Goal: Task Accomplishment & Management: Manage account settings

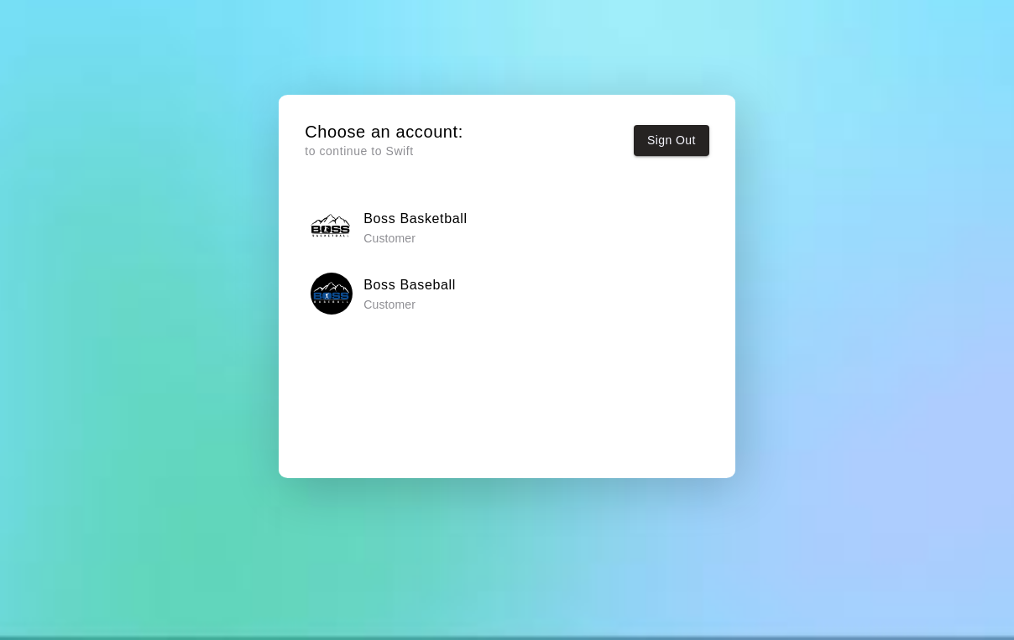
click at [442, 293] on h6 "Boss Baseball" at bounding box center [409, 285] width 92 height 22
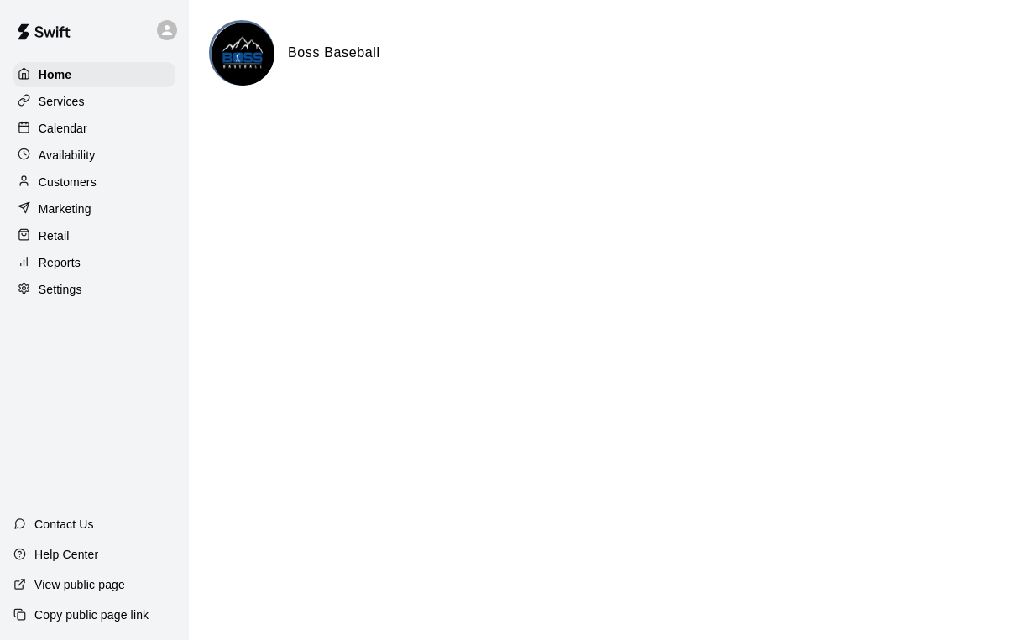
click at [74, 103] on p "Services" at bounding box center [62, 101] width 46 height 17
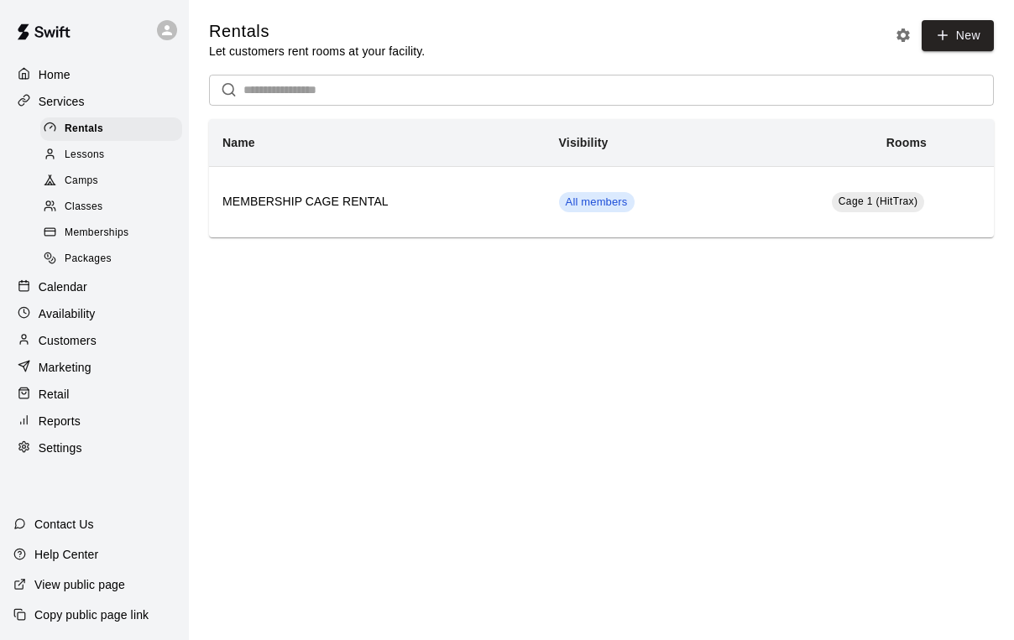
click at [95, 230] on span "Memberships" at bounding box center [97, 233] width 64 height 17
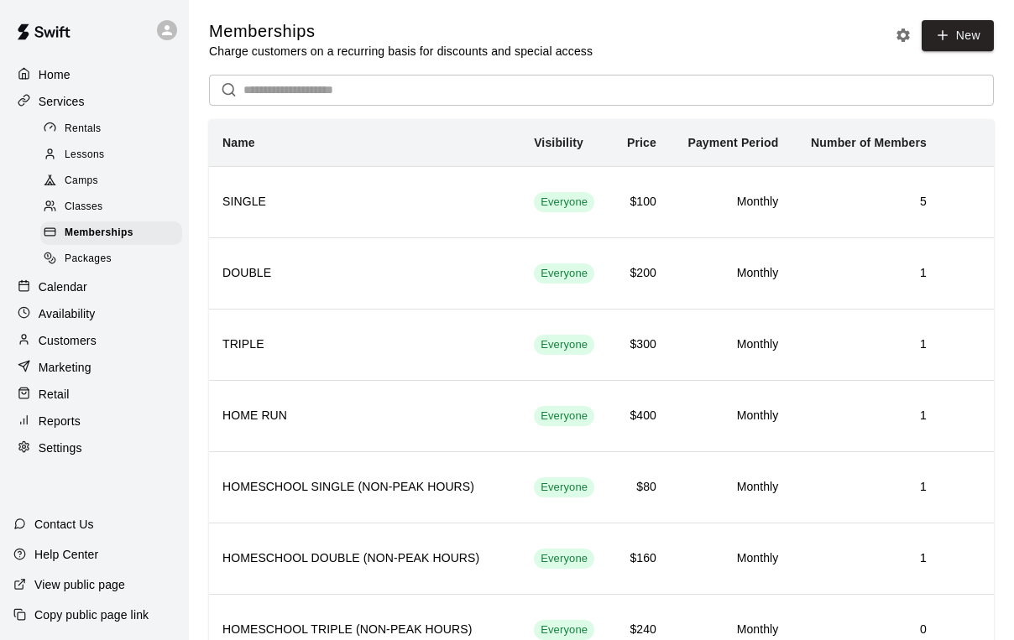
click at [66, 280] on p "Calendar" at bounding box center [63, 287] width 49 height 17
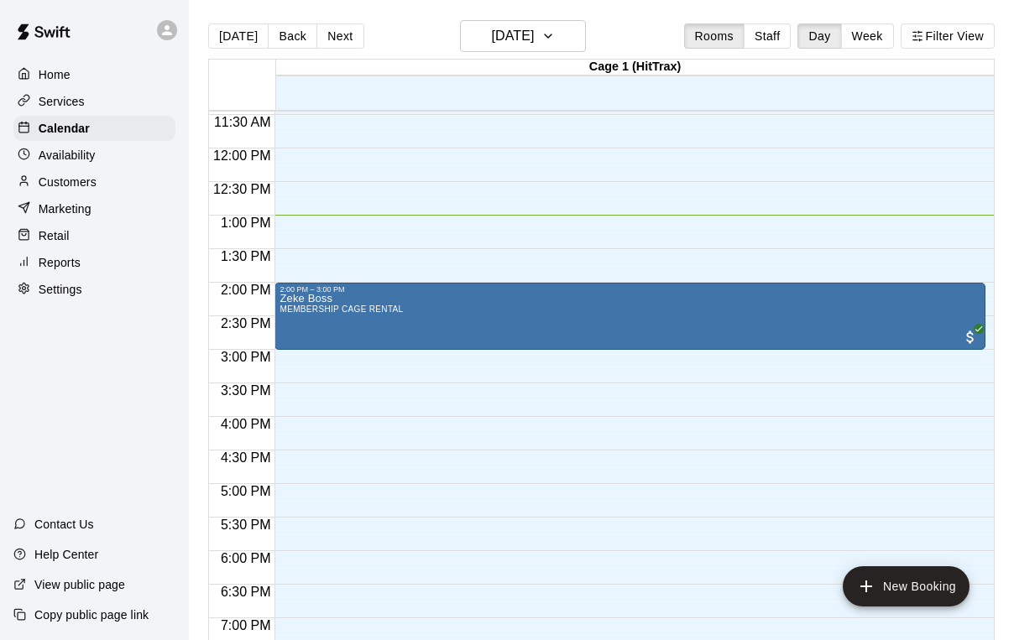
scroll to position [798, 0]
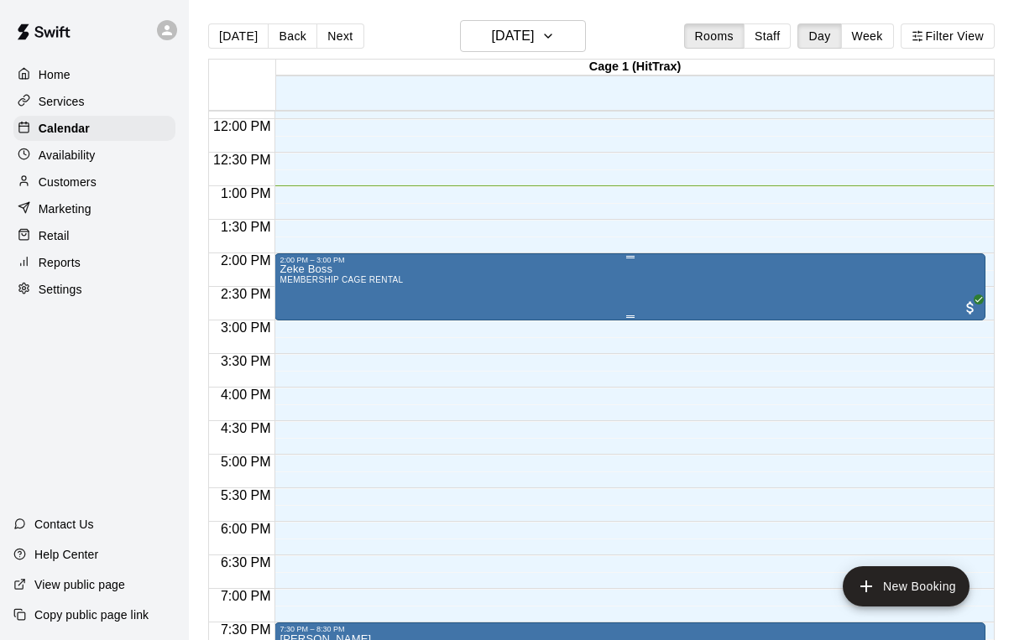
click at [428, 290] on div "Zeke Boss MEMBERSHIP CAGE RENTAL" at bounding box center [630, 584] width 701 height 640
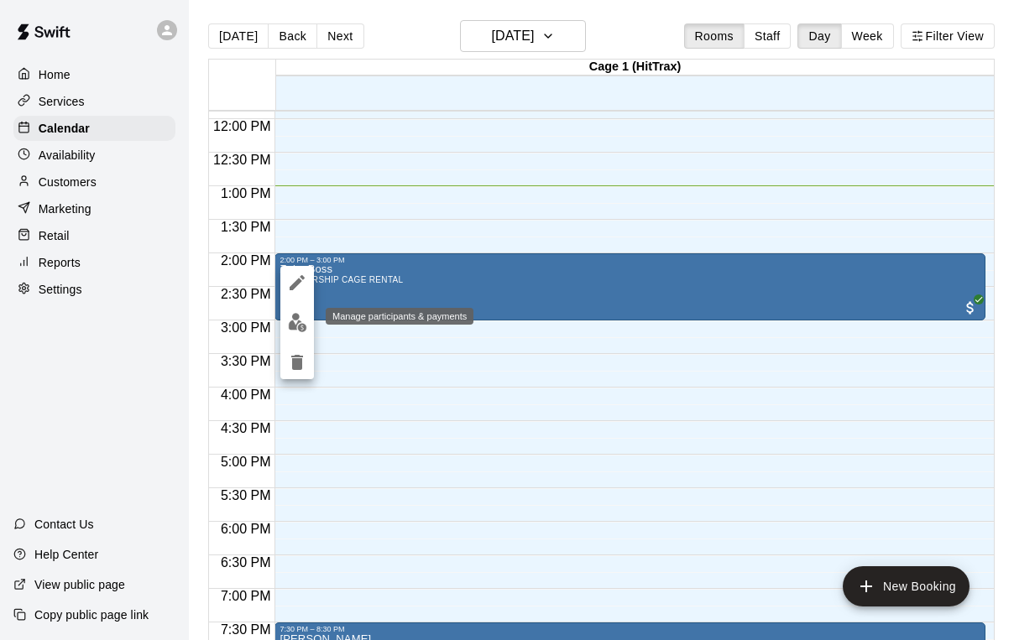
click at [299, 321] on img "edit" at bounding box center [297, 322] width 19 height 19
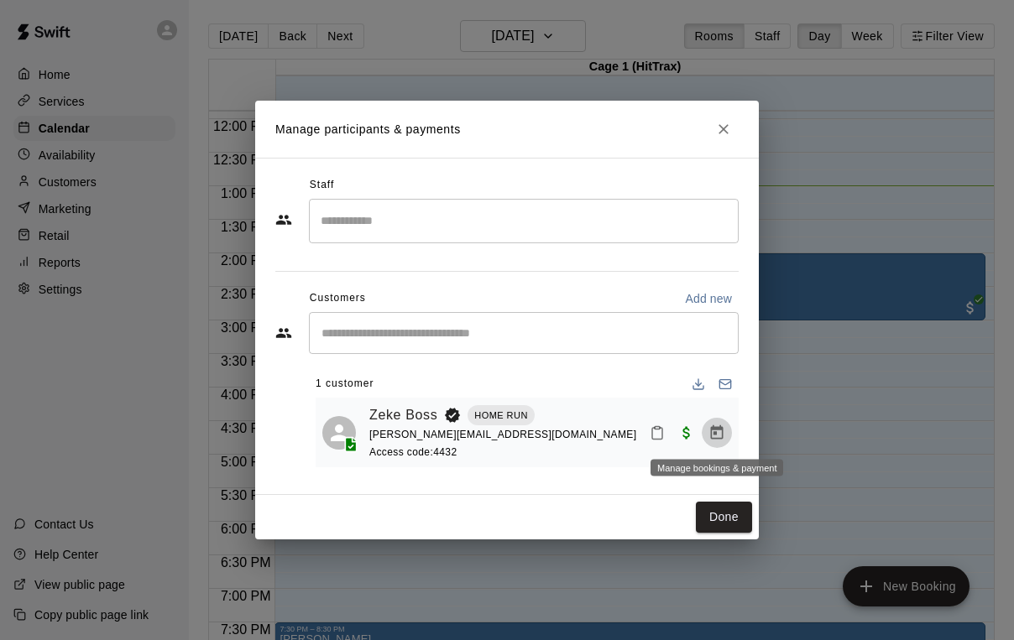
click at [713, 437] on icon "Manage bookings & payment" at bounding box center [716, 433] width 17 height 17
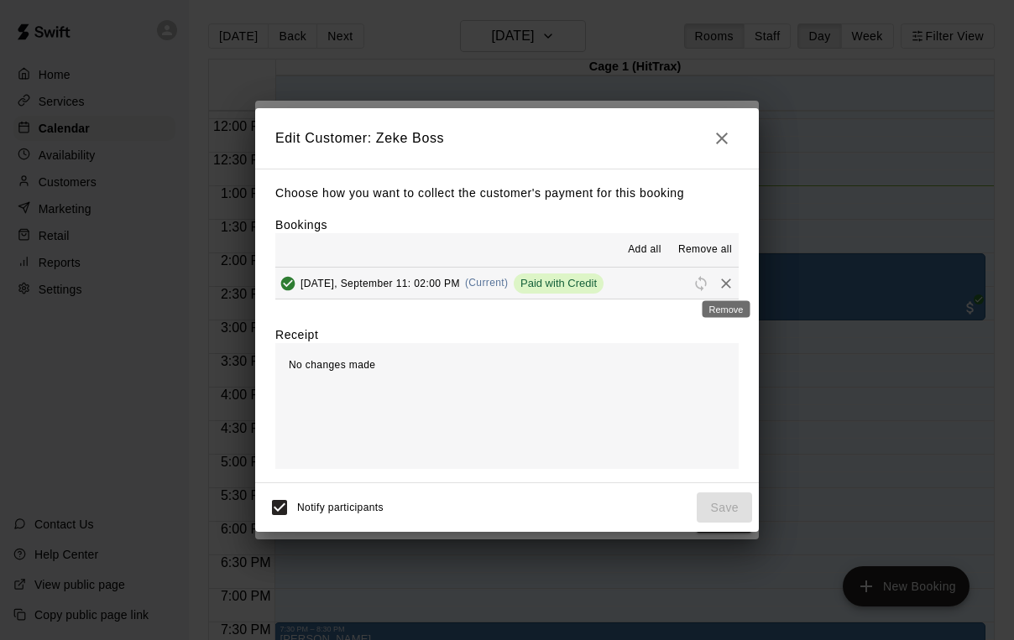
click at [727, 284] on icon "Remove" at bounding box center [726, 284] width 10 height 10
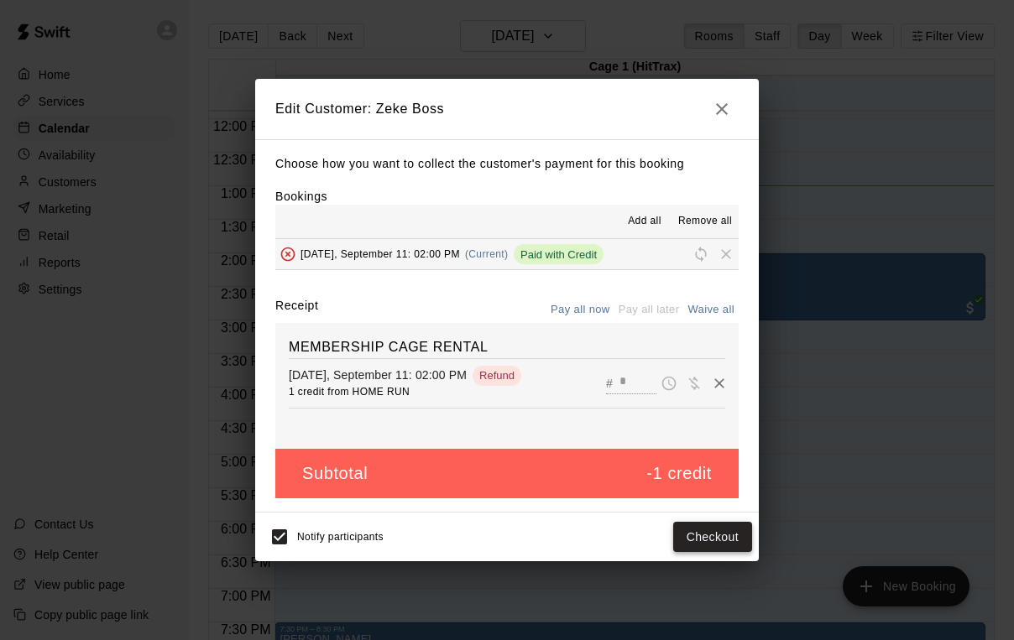
click at [704, 537] on button "Checkout" at bounding box center [712, 537] width 79 height 31
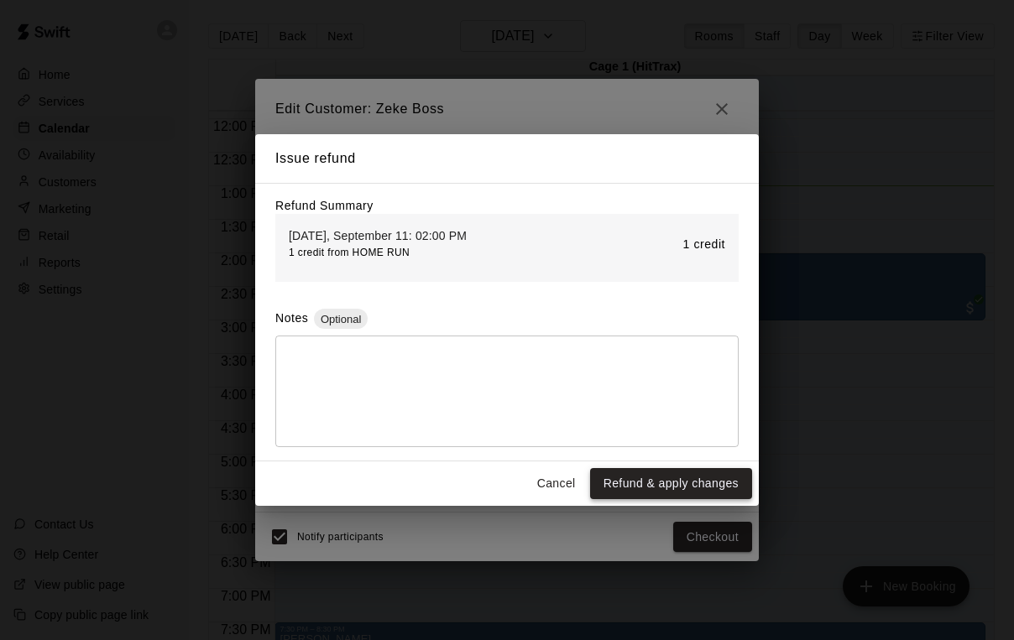
click at [677, 481] on button "Refund & apply changes" at bounding box center [671, 483] width 162 height 31
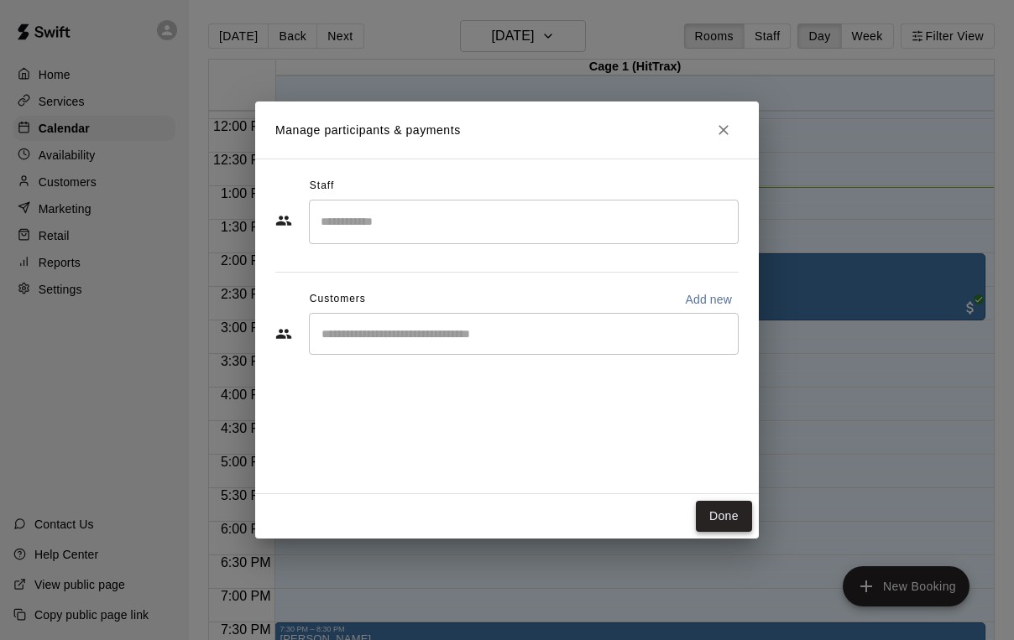
click at [736, 509] on button "Done" at bounding box center [724, 516] width 56 height 31
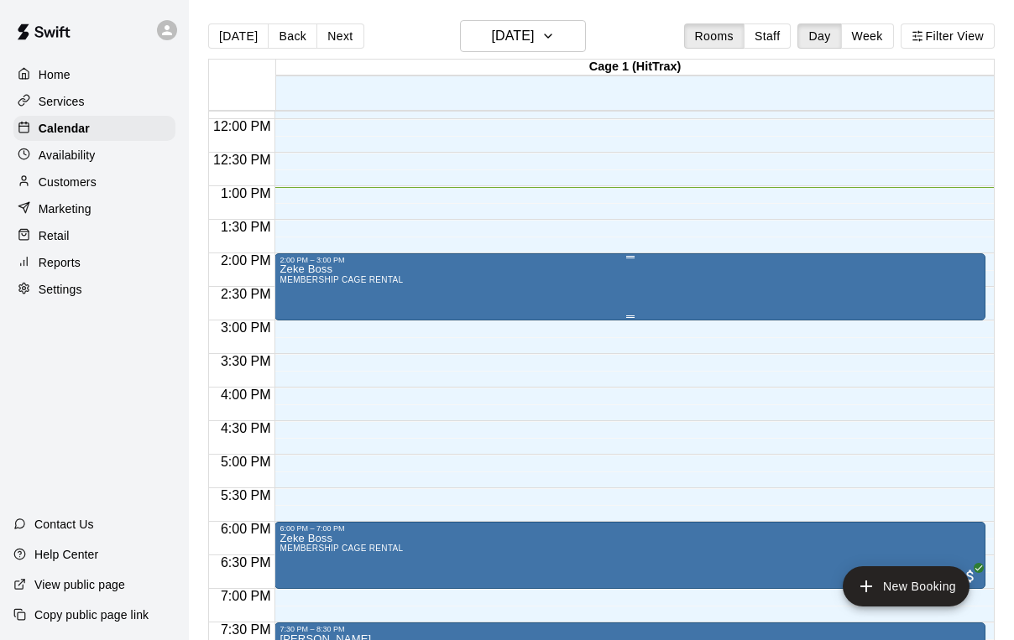
click at [729, 294] on div "Zeke Boss MEMBERSHIP CAGE RENTAL" at bounding box center [630, 584] width 701 height 640
click at [301, 366] on icon "delete" at bounding box center [297, 362] width 12 height 15
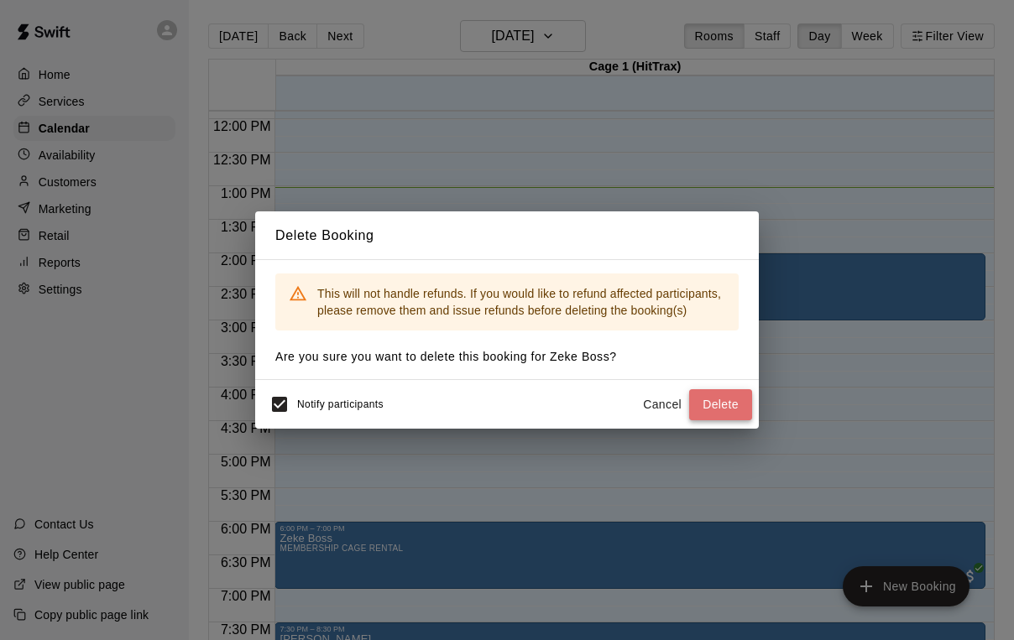
click at [723, 399] on button "Delete" at bounding box center [720, 404] width 63 height 31
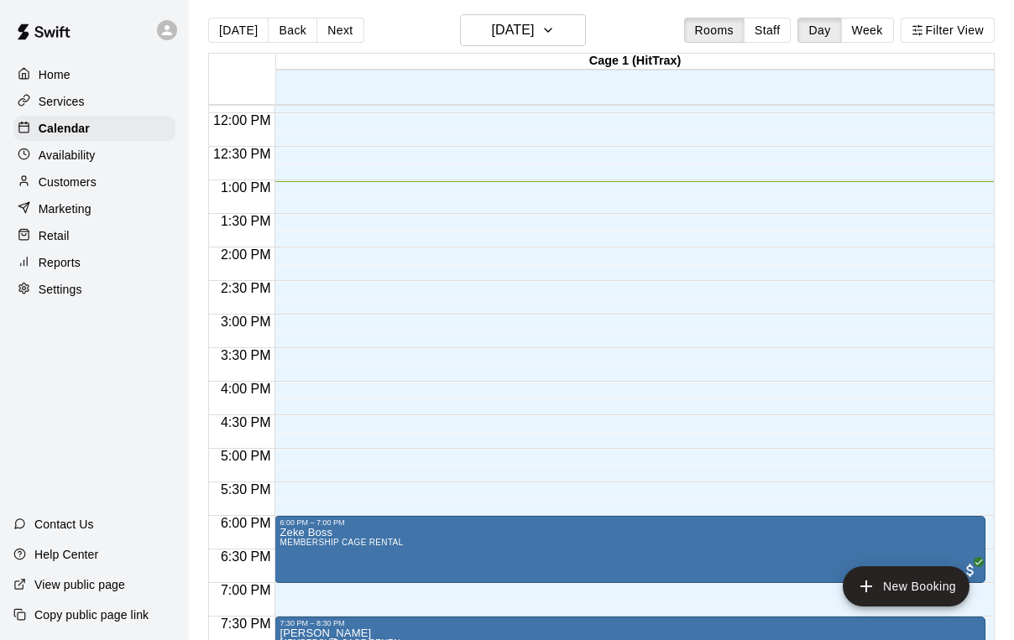
scroll to position [929, 0]
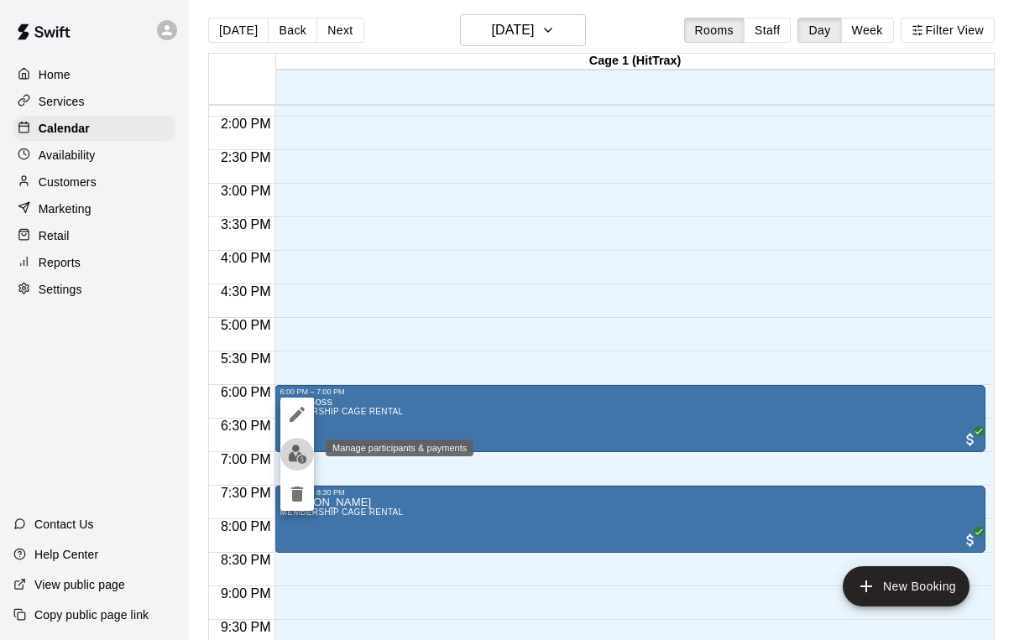
click at [294, 449] on img "edit" at bounding box center [297, 454] width 19 height 19
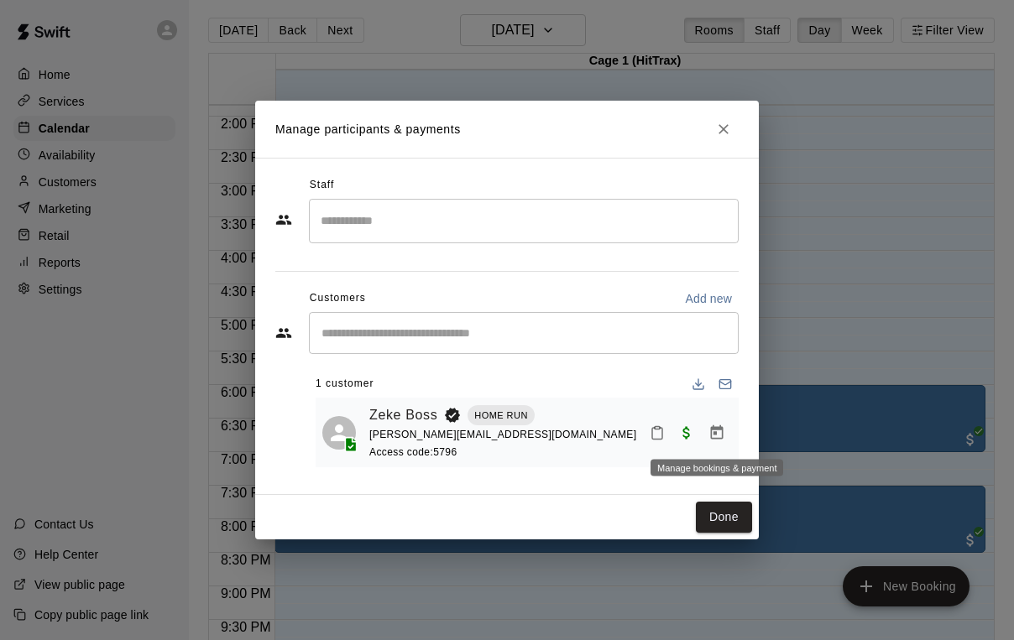
click at [715, 433] on icon "Manage bookings & payment" at bounding box center [717, 433] width 13 height 14
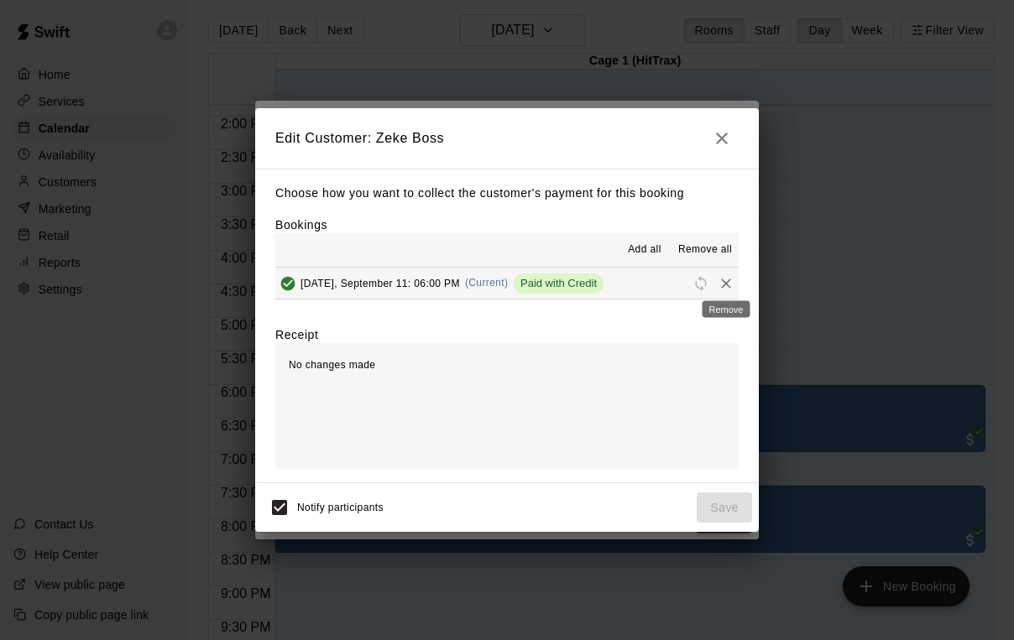
click at [727, 282] on icon "Remove" at bounding box center [726, 284] width 10 height 10
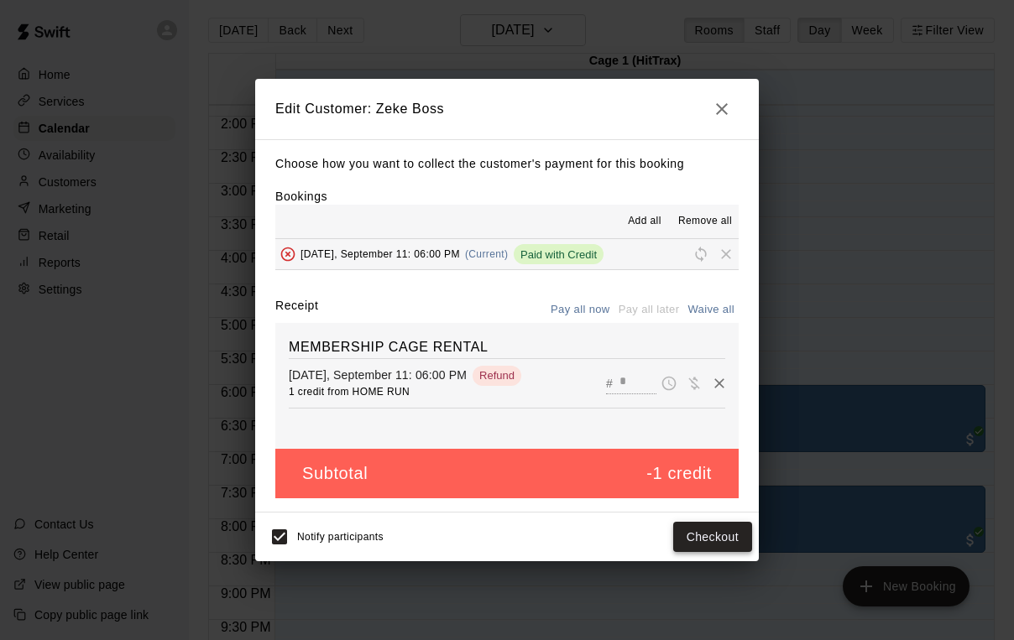
click at [711, 535] on button "Checkout" at bounding box center [712, 537] width 79 height 31
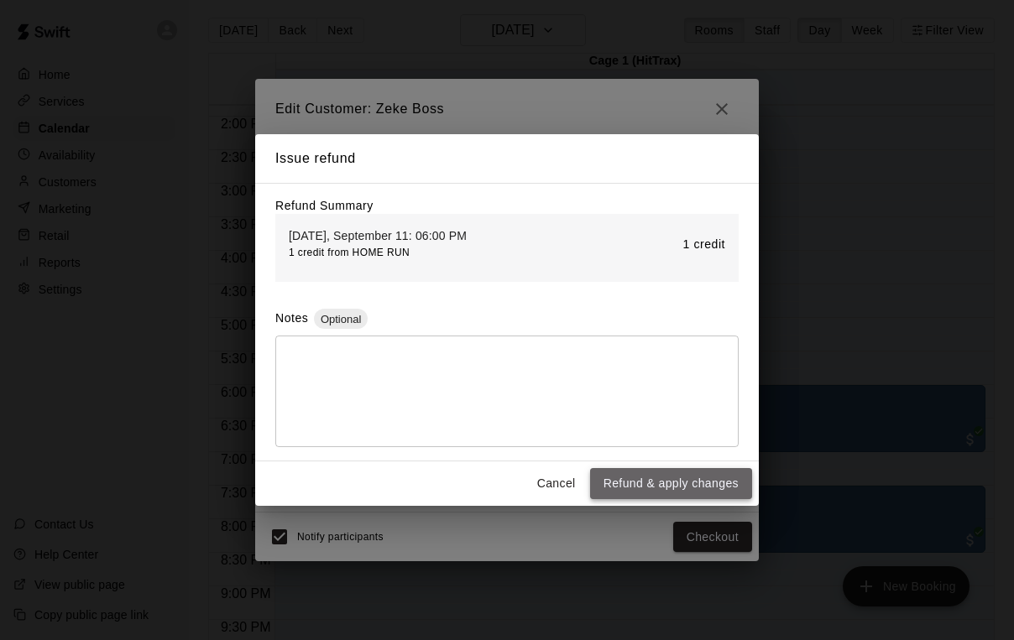
click at [674, 483] on button "Refund & apply changes" at bounding box center [671, 483] width 162 height 31
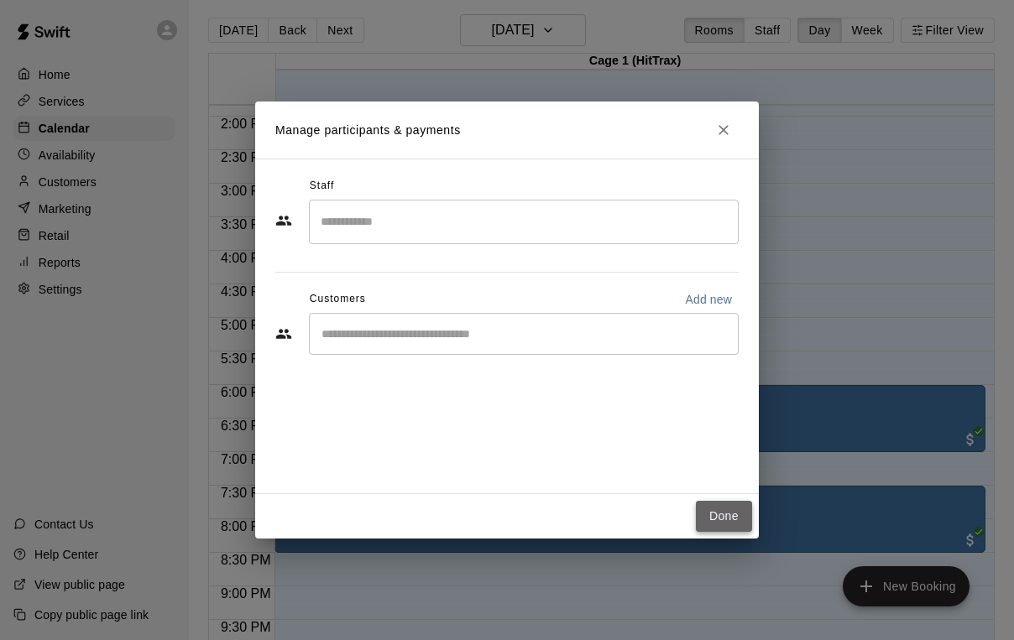
click at [724, 521] on button "Done" at bounding box center [724, 516] width 56 height 31
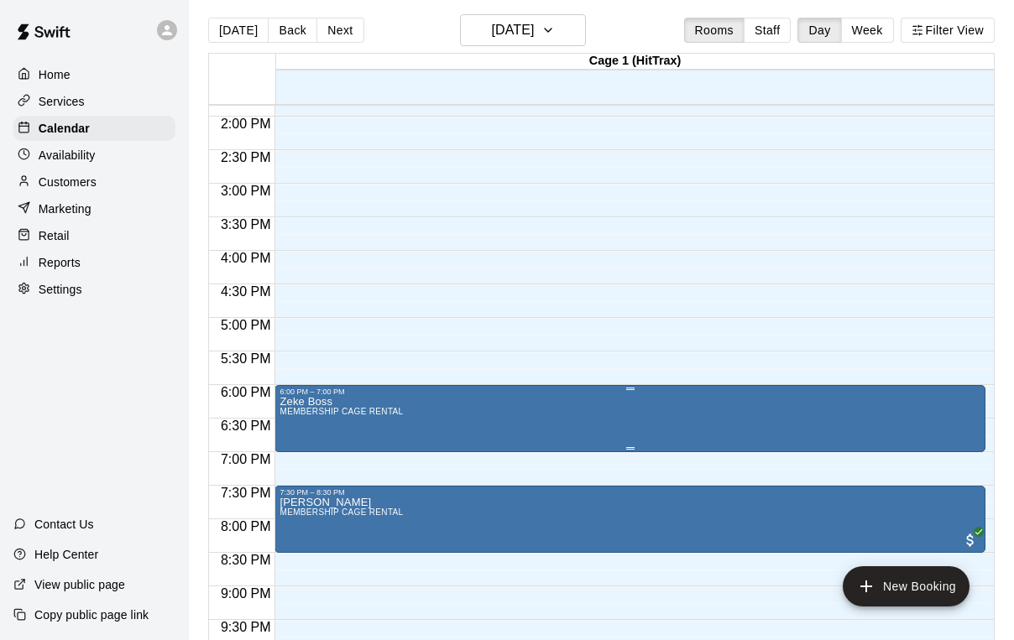
click at [298, 501] on icon "delete" at bounding box center [297, 494] width 12 height 15
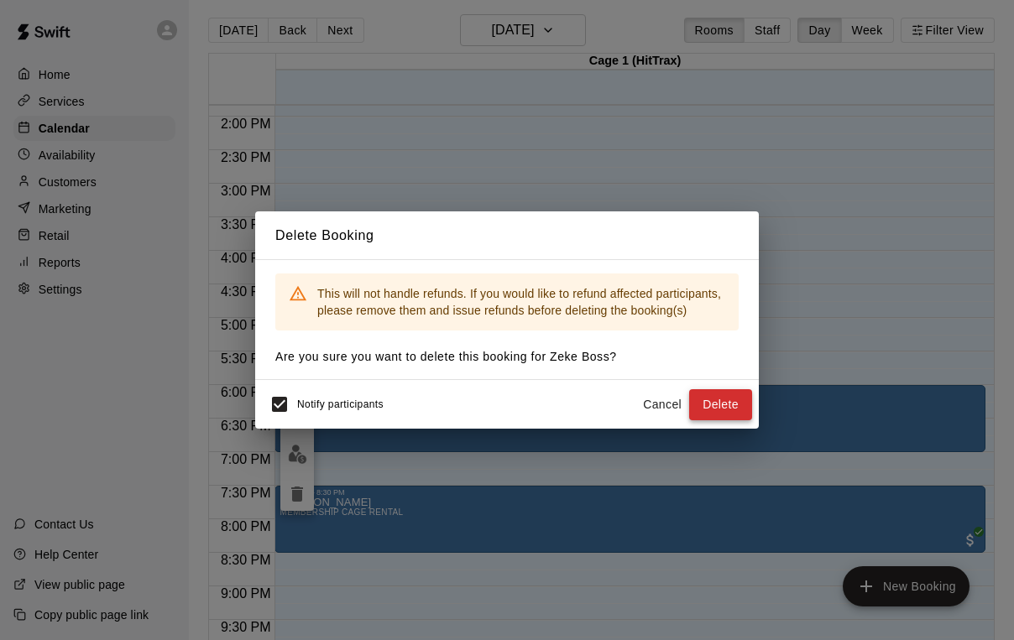
click at [704, 401] on button "Delete" at bounding box center [720, 404] width 63 height 31
